Goal: Task Accomplishment & Management: Use online tool/utility

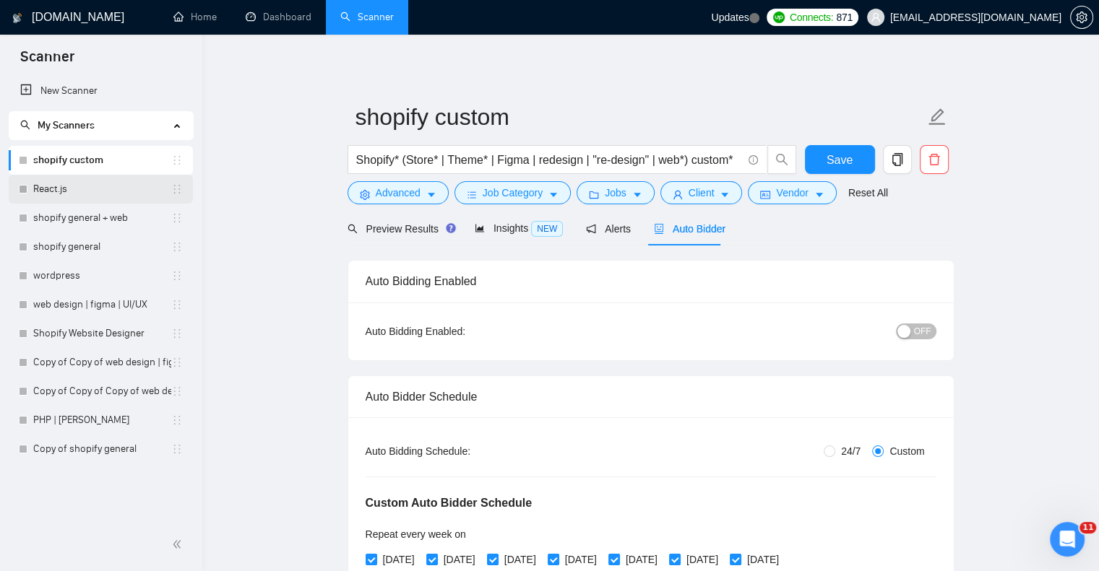
click at [133, 193] on link "React.js" at bounding box center [102, 189] width 138 height 29
click at [838, 163] on span "Save" at bounding box center [840, 160] width 26 height 18
click at [100, 160] on link "shopify custom" at bounding box center [102, 160] width 138 height 29
click at [514, 191] on span "Job Category" at bounding box center [513, 193] width 60 height 16
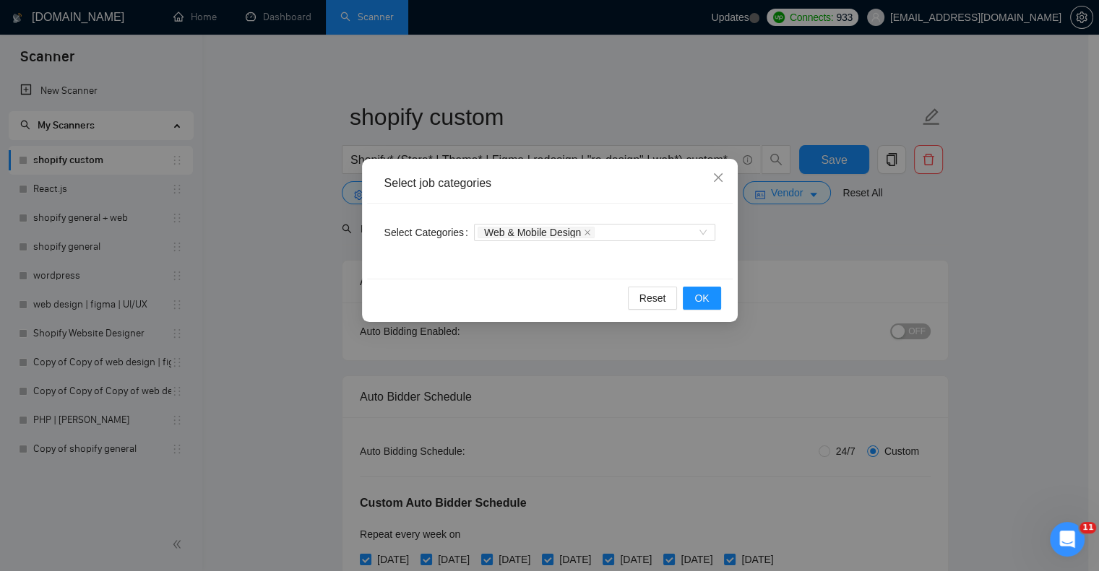
click at [582, 367] on div "Select job categories Select Categories Web & Mobile Design Reset OK" at bounding box center [549, 285] width 1099 height 571
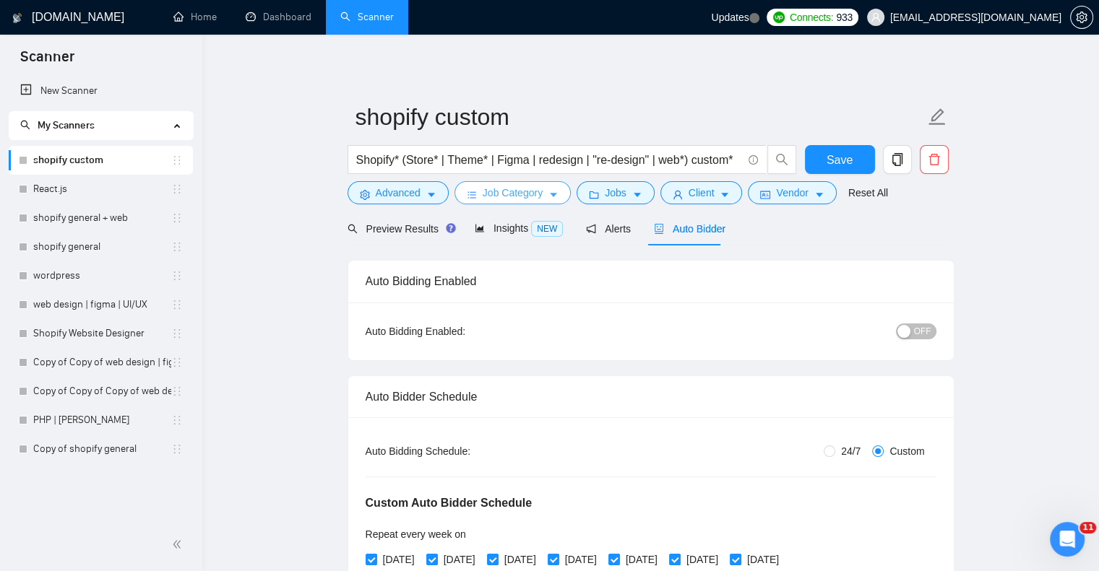
click at [526, 187] on span "Job Category" at bounding box center [513, 193] width 60 height 16
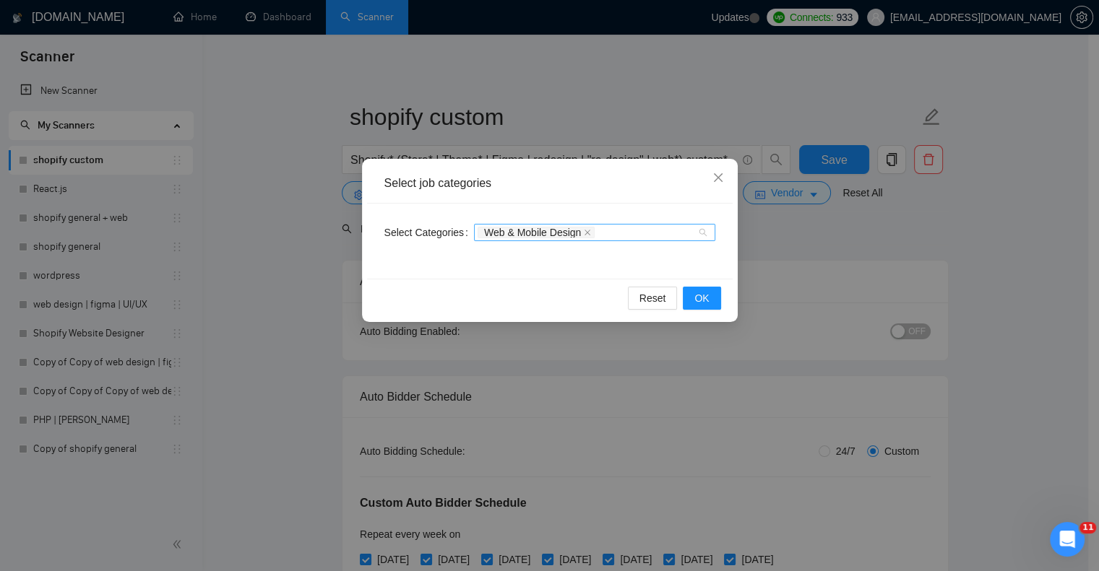
click at [632, 235] on div "Web & Mobile Design" at bounding box center [588, 232] width 220 height 14
click at [731, 258] on div "Select Categories Web & Mobile Design" at bounding box center [550, 241] width 366 height 75
click at [777, 251] on div "Select job categories Select Categories Web & Mobile Design Reset OK" at bounding box center [549, 285] width 1099 height 571
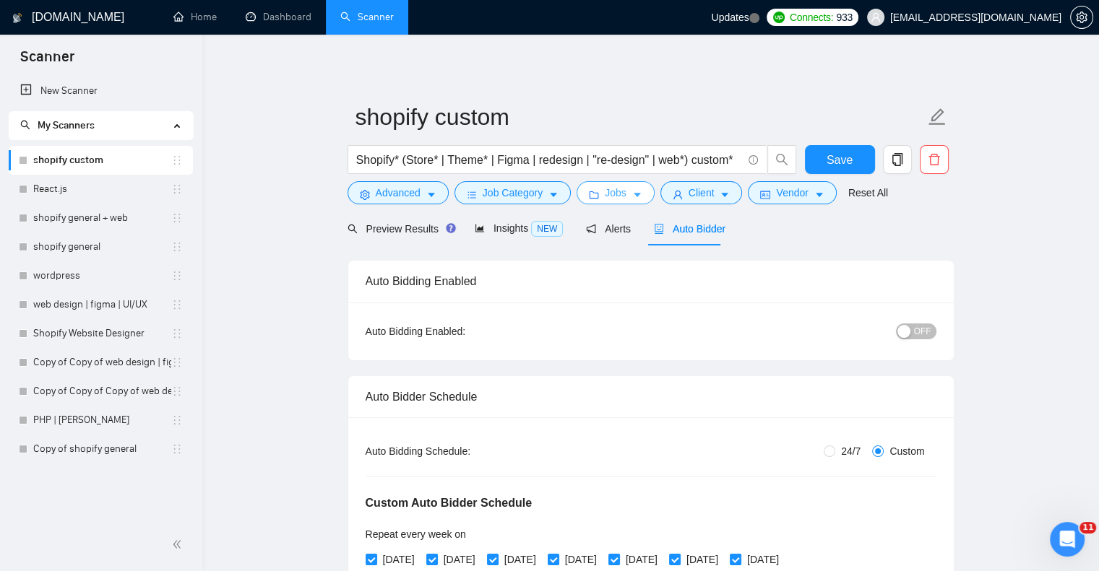
click at [618, 196] on span "Jobs" at bounding box center [616, 193] width 22 height 16
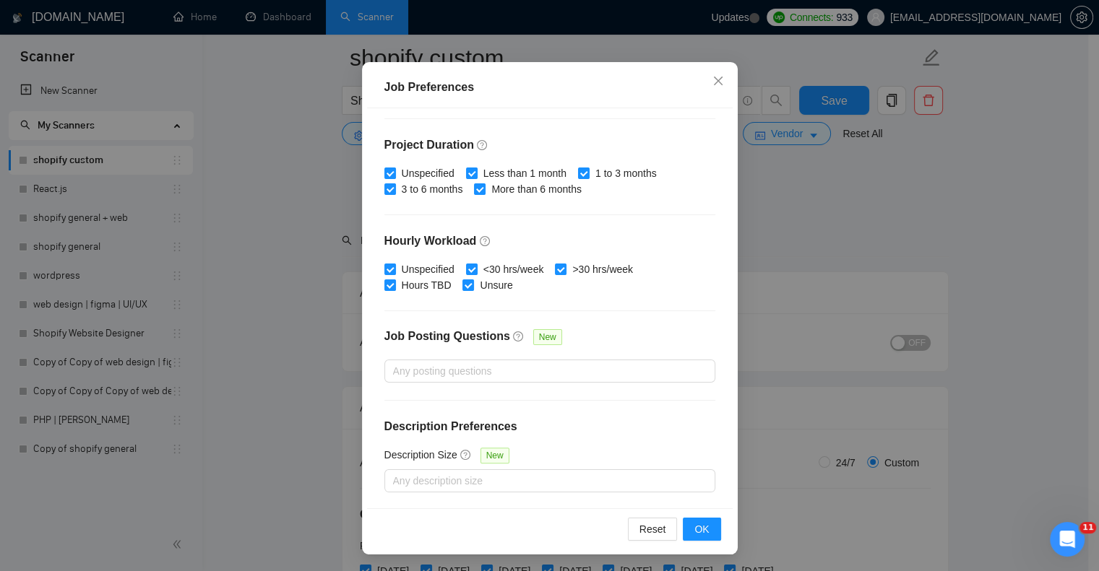
scroll to position [75, 0]
click at [760, 212] on div "Job Preferences Budget Project Type All Fixed Price Hourly Rate Fixed Price Bud…" at bounding box center [549, 285] width 1099 height 571
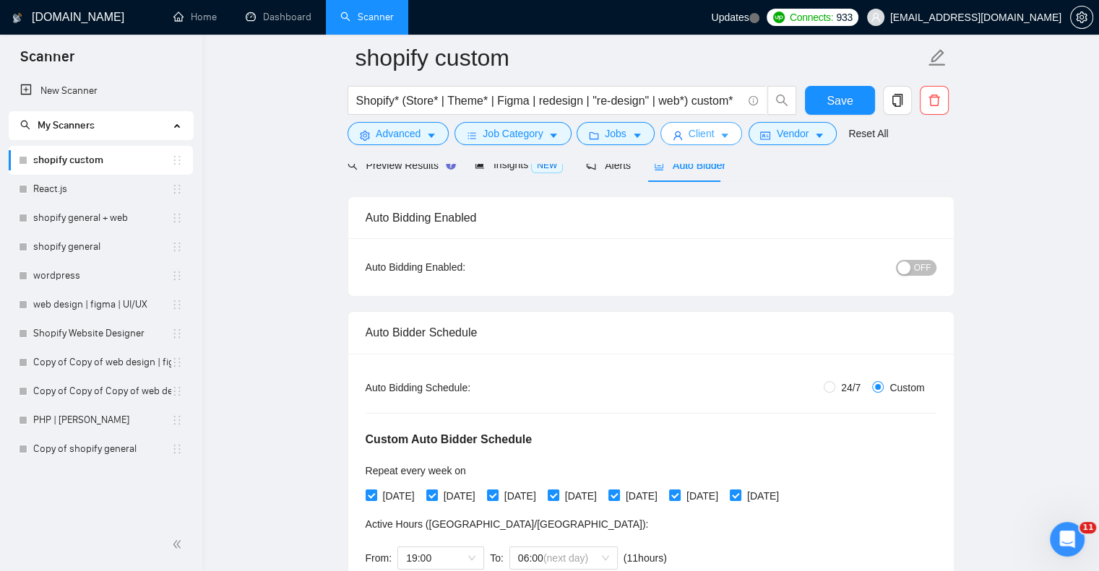
click at [693, 137] on span "Client" at bounding box center [702, 134] width 26 height 16
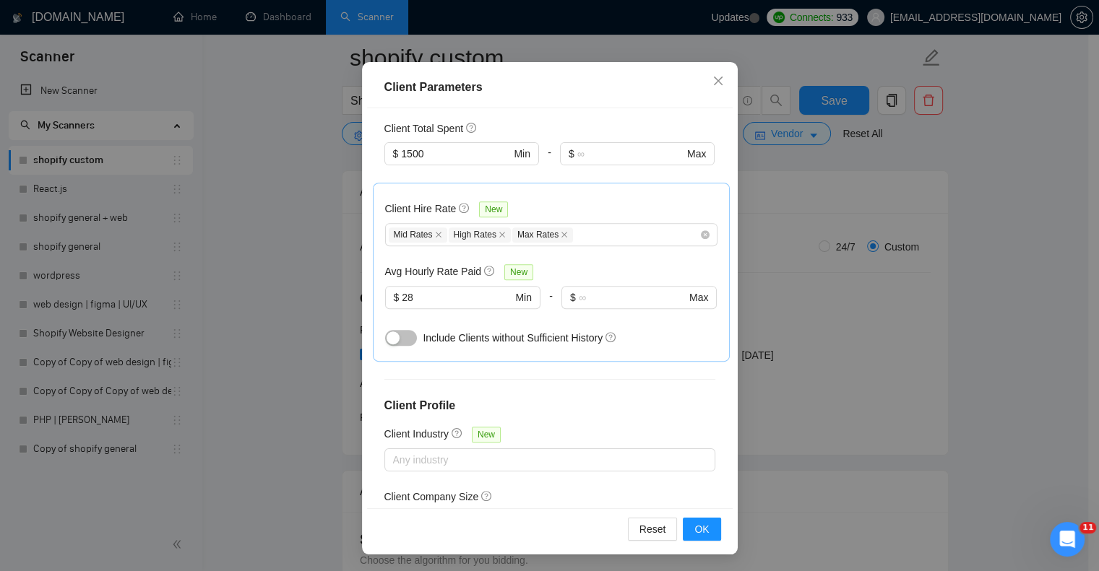
scroll to position [217, 0]
click at [694, 524] on span "OK" at bounding box center [701, 530] width 14 height 16
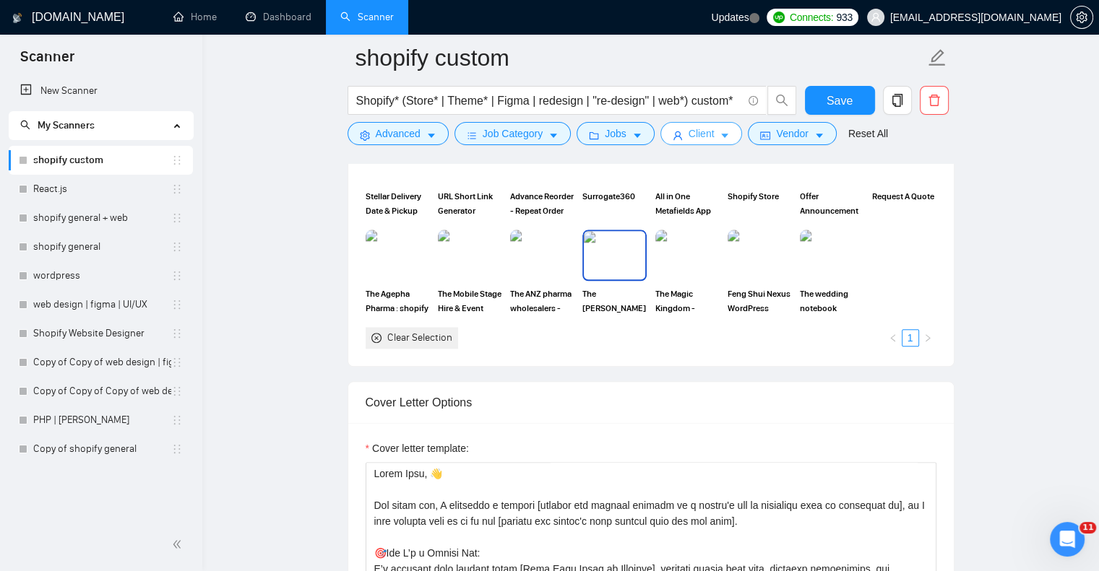
scroll to position [1552, 0]
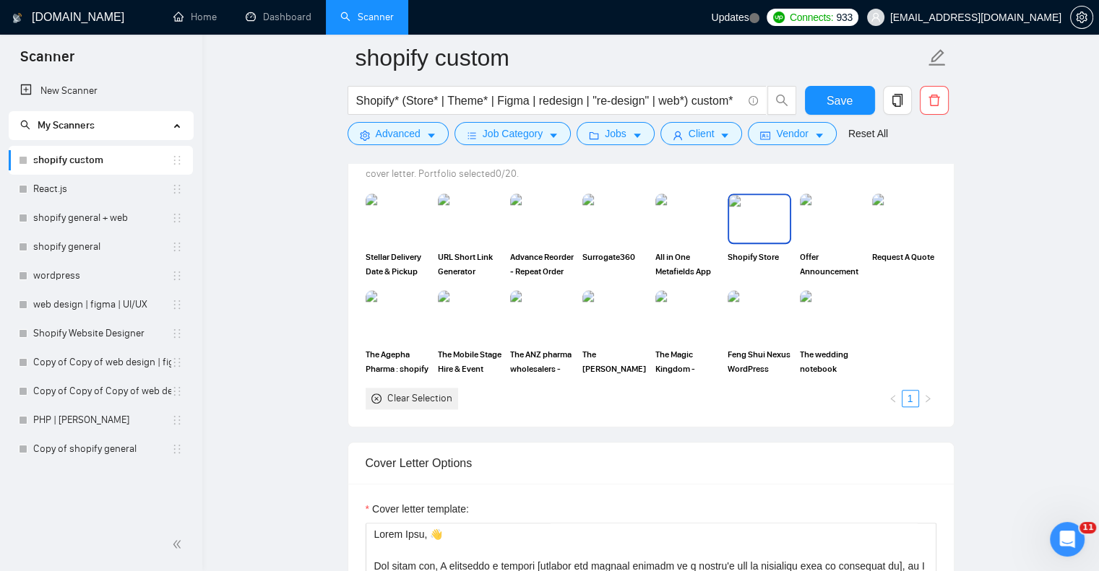
click at [761, 214] on img at bounding box center [759, 219] width 61 height 48
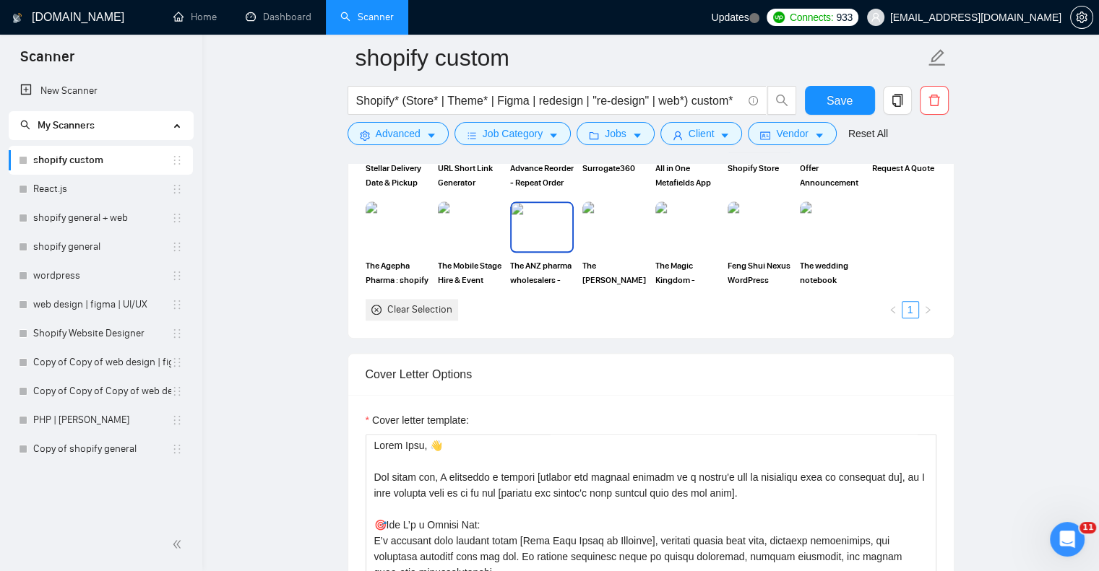
click at [545, 236] on img at bounding box center [542, 227] width 61 height 48
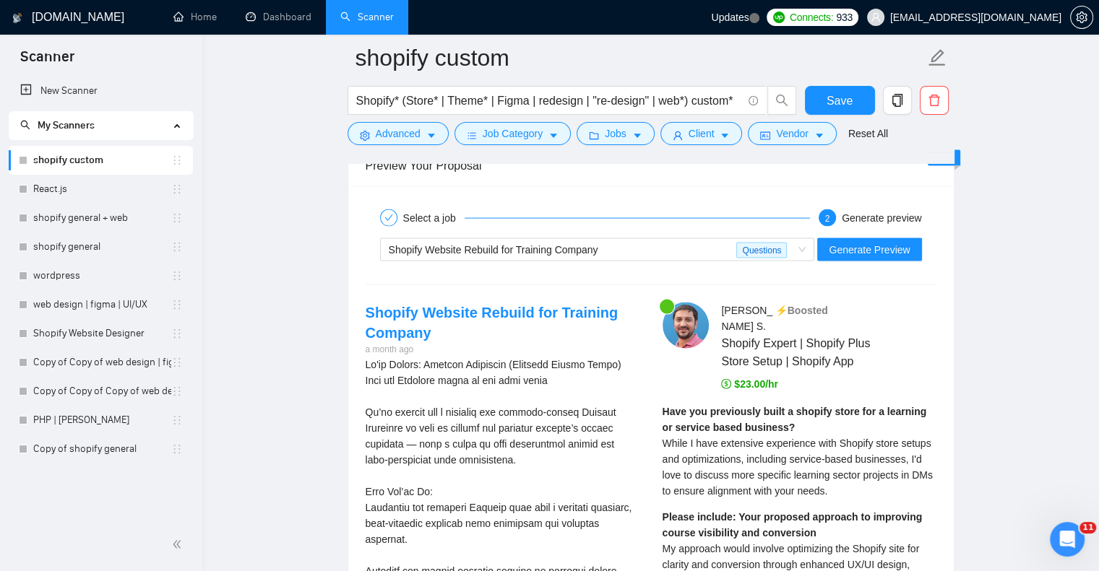
scroll to position [3086, 0]
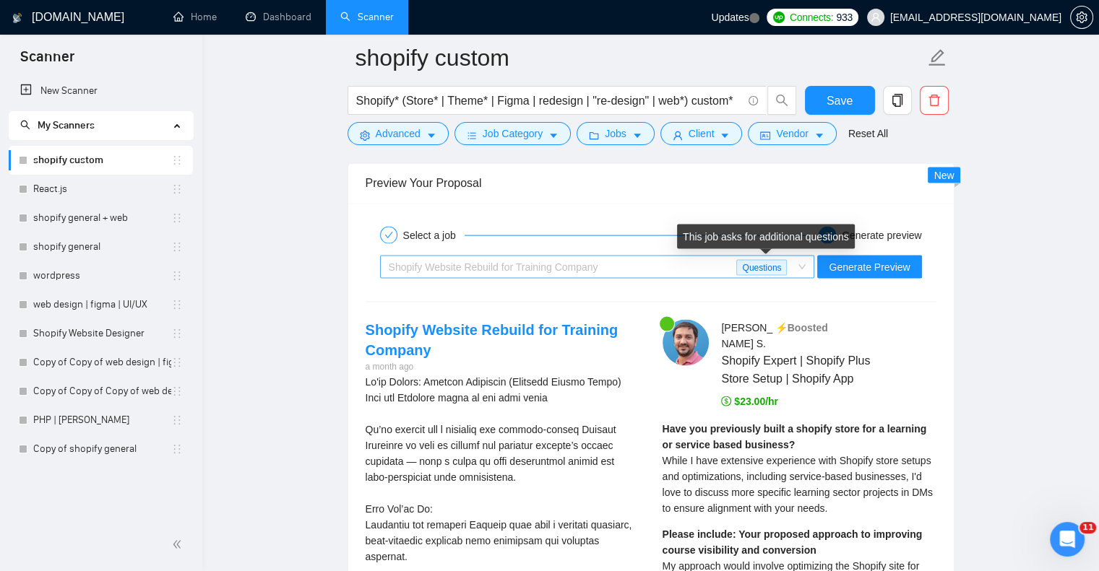
click at [787, 267] on span "Questions" at bounding box center [761, 268] width 51 height 16
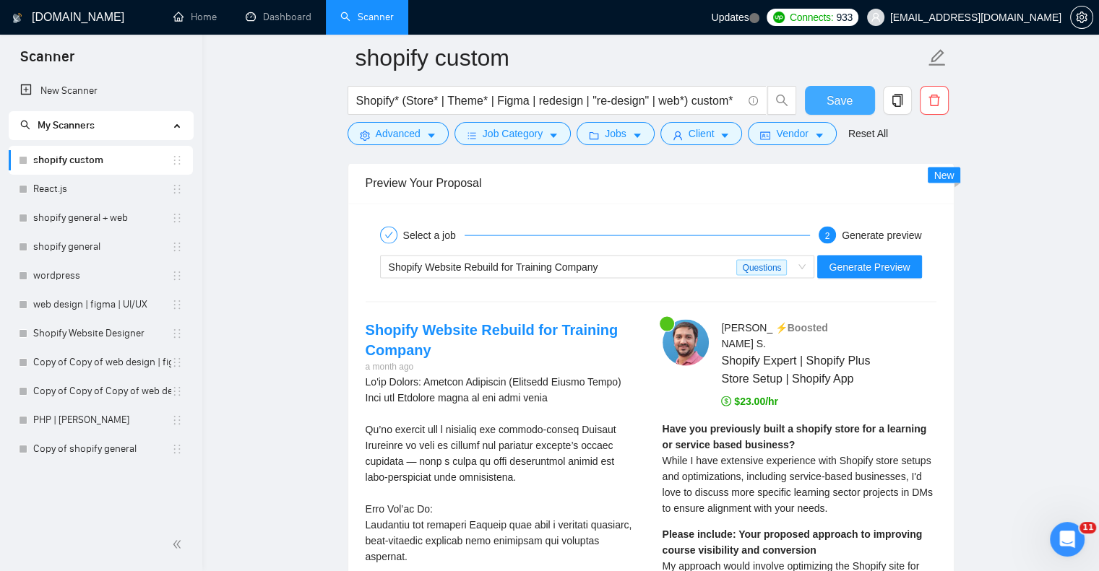
click at [832, 102] on span "Save" at bounding box center [840, 101] width 26 height 18
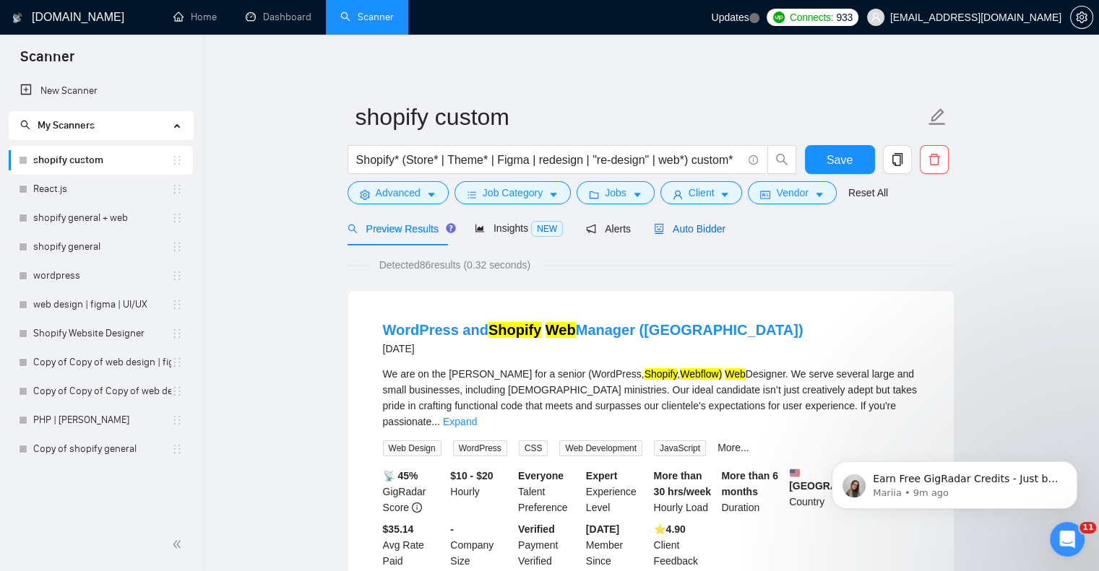
click at [681, 233] on span "Auto Bidder" at bounding box center [690, 229] width 72 height 12
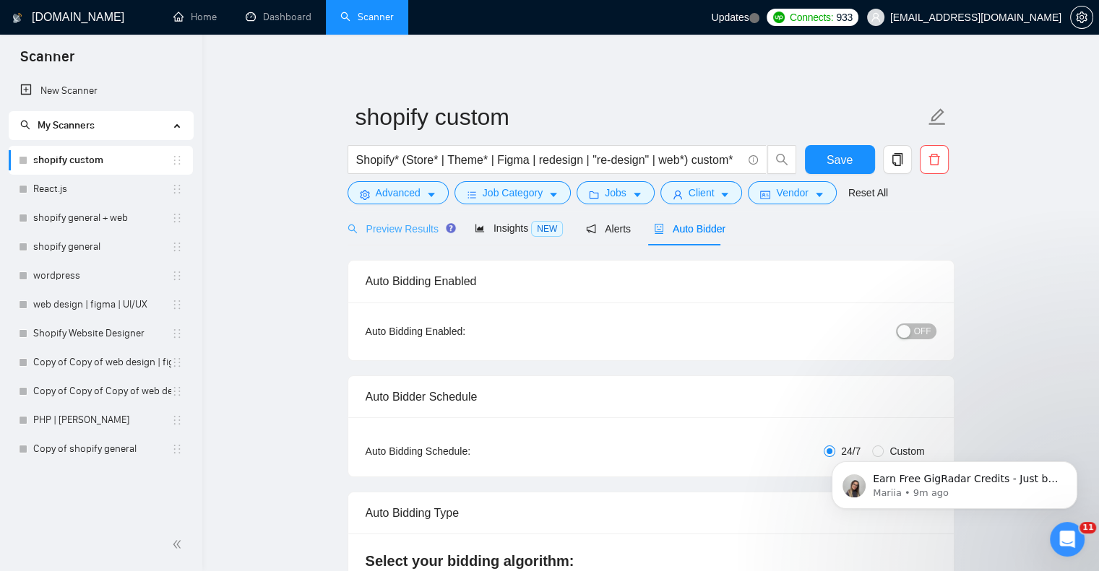
radio input "false"
radio input "true"
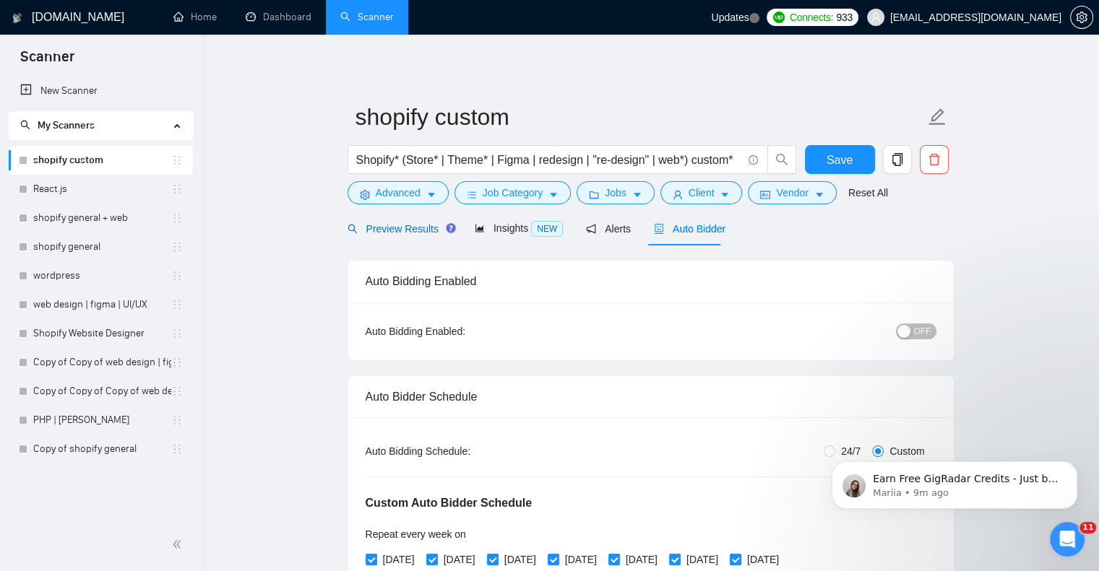
click at [393, 228] on span "Preview Results" at bounding box center [400, 229] width 104 height 12
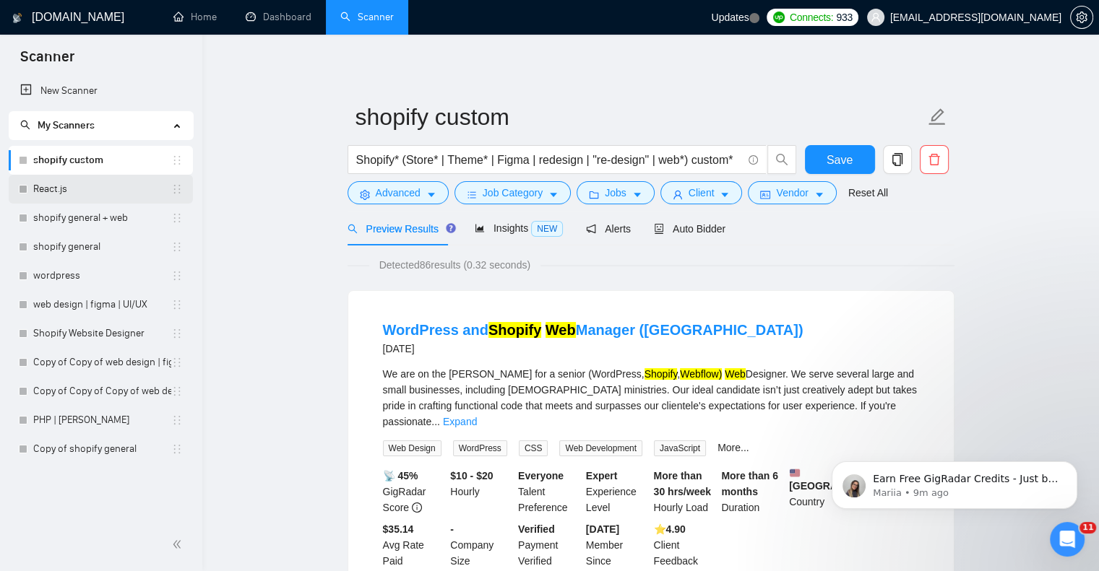
click at [75, 182] on link "React.js" at bounding box center [102, 189] width 138 height 29
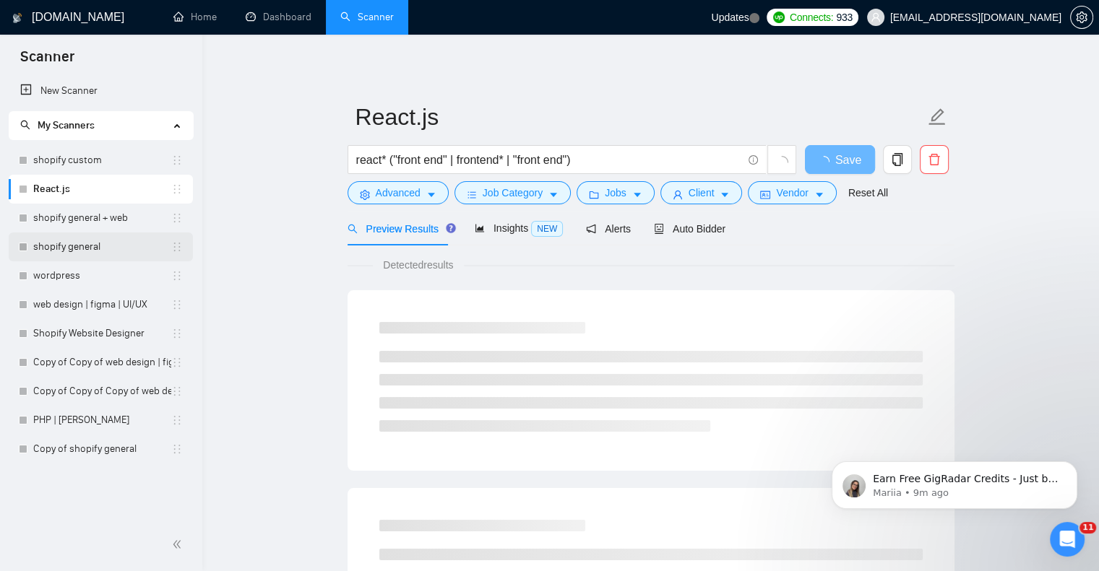
click at [81, 236] on link "shopify general" at bounding box center [102, 247] width 138 height 29
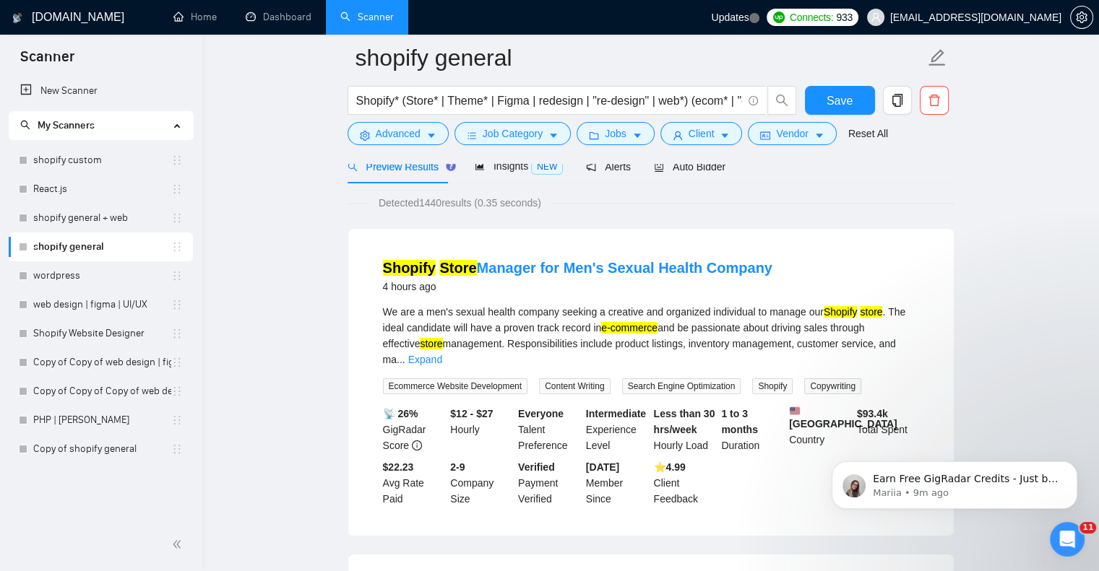
scroll to position [61, 0]
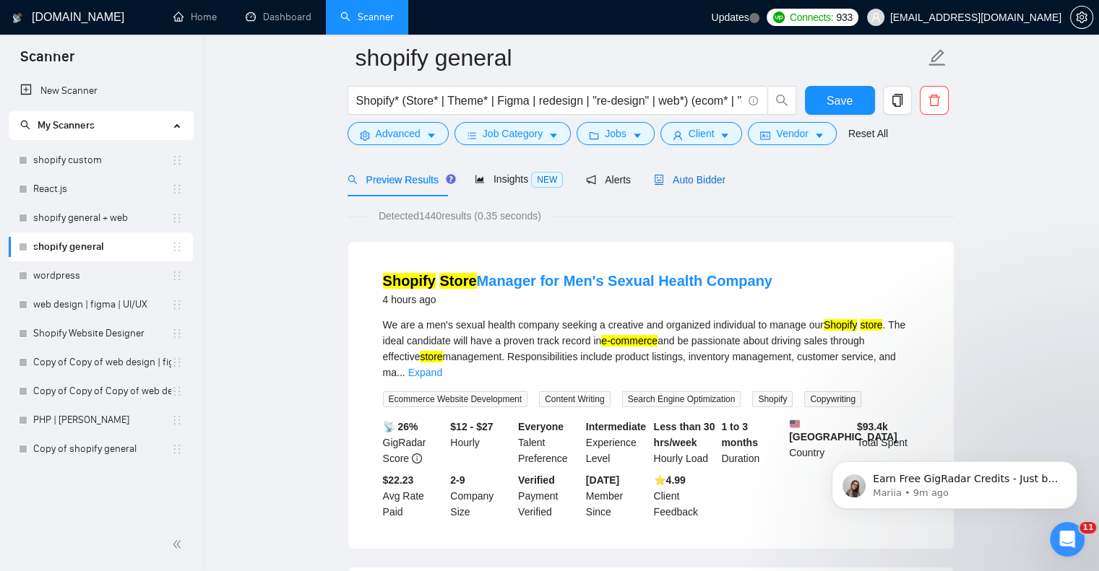
click at [665, 178] on span "Auto Bidder" at bounding box center [690, 180] width 72 height 12
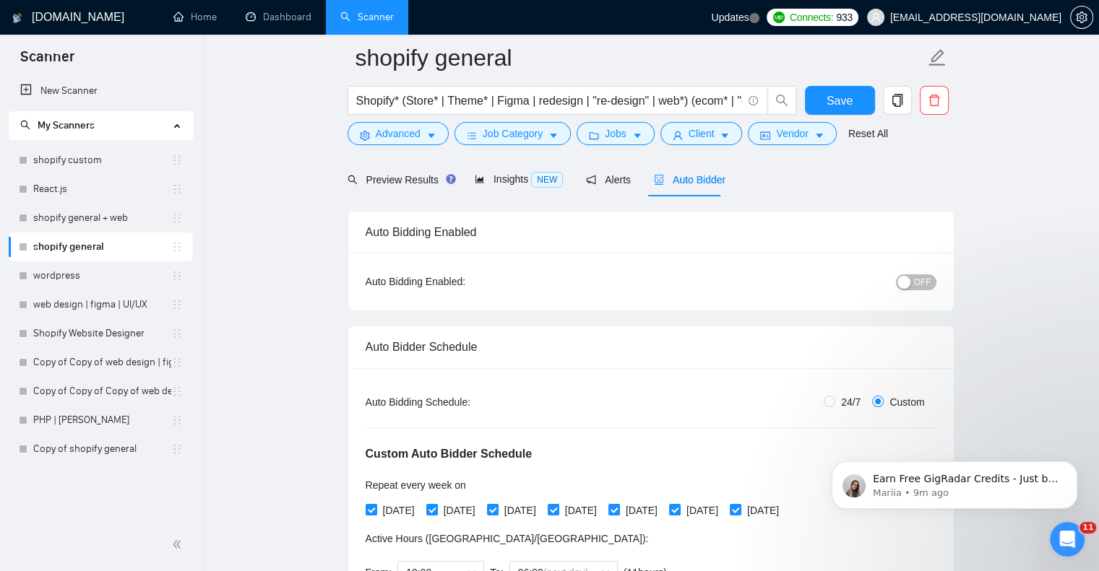
checkbox input "true"
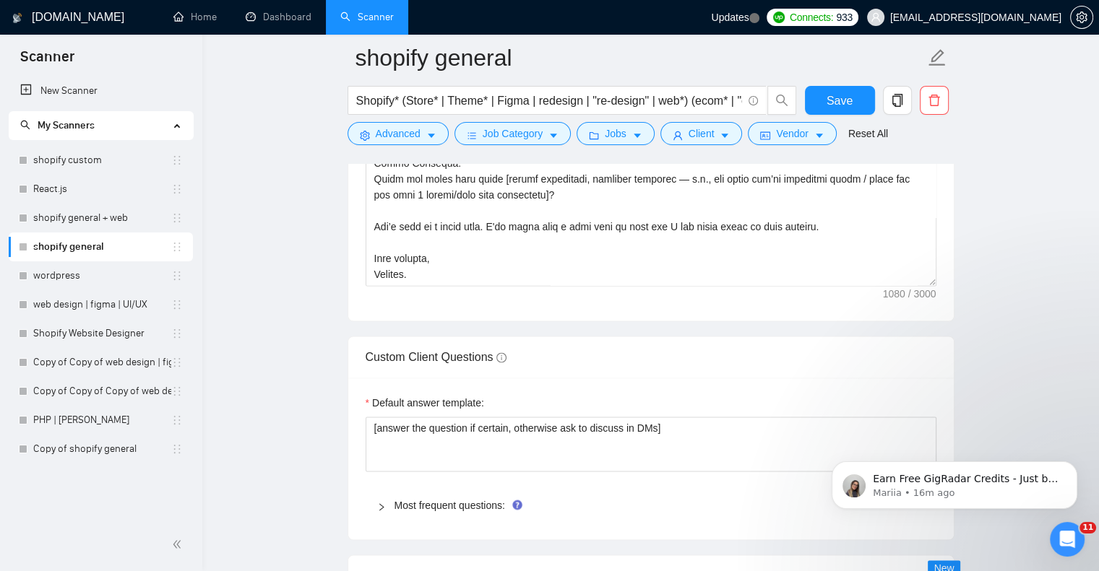
scroll to position [2341, 0]
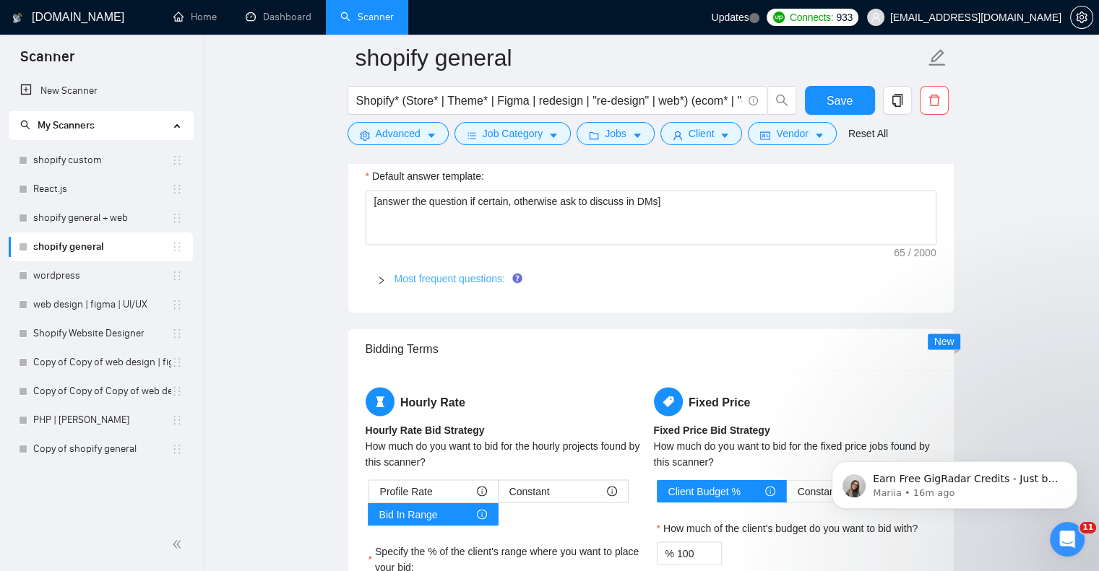
click at [483, 276] on link "Most frequent questions:" at bounding box center [449, 279] width 111 height 12
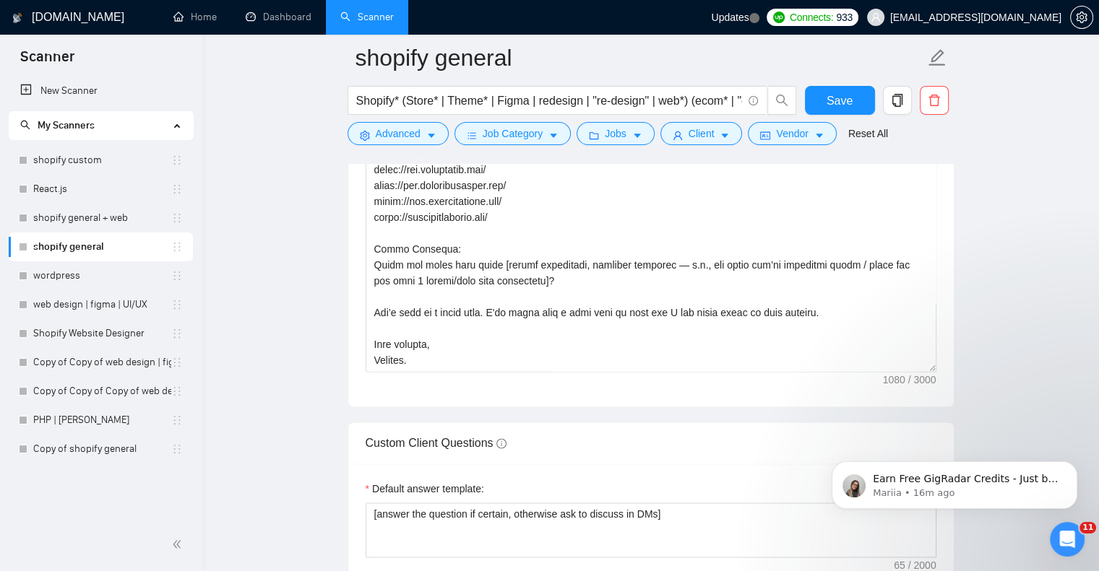
scroll to position [2027, 0]
